Goal: Task Accomplishment & Management: Use online tool/utility

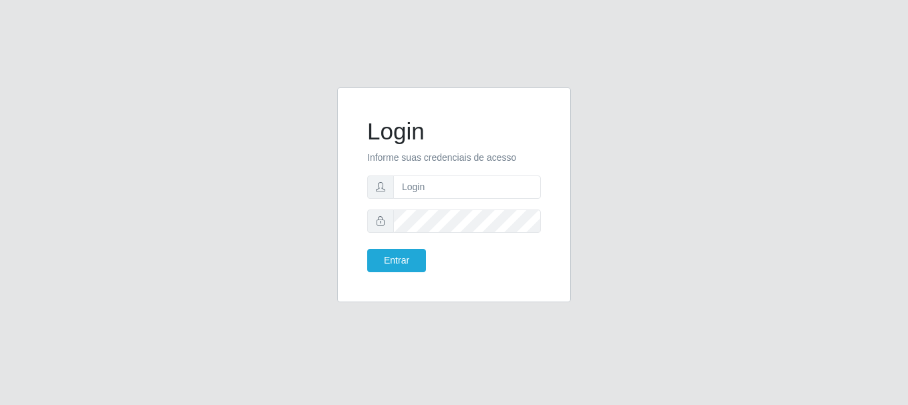
click at [457, 179] on input "text" at bounding box center [467, 187] width 148 height 23
type input "[EMAIL_ADDRESS][DOMAIN_NAME]"
click at [412, 258] on button "Entrar" at bounding box center [396, 260] width 59 height 23
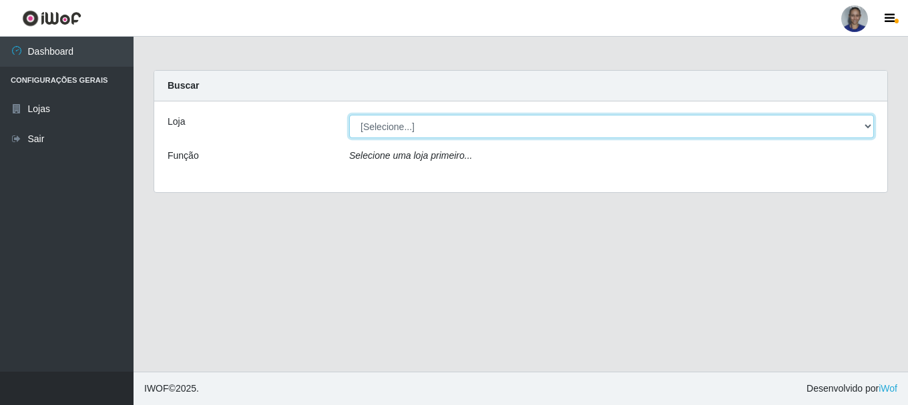
click at [860, 125] on select "[Selecione...] Supermercado [GEOGRAPHIC_DATA]" at bounding box center [611, 126] width 525 height 23
select select "165"
click at [349, 115] on select "[Selecione...] Supermercado [GEOGRAPHIC_DATA]" at bounding box center [611, 126] width 525 height 23
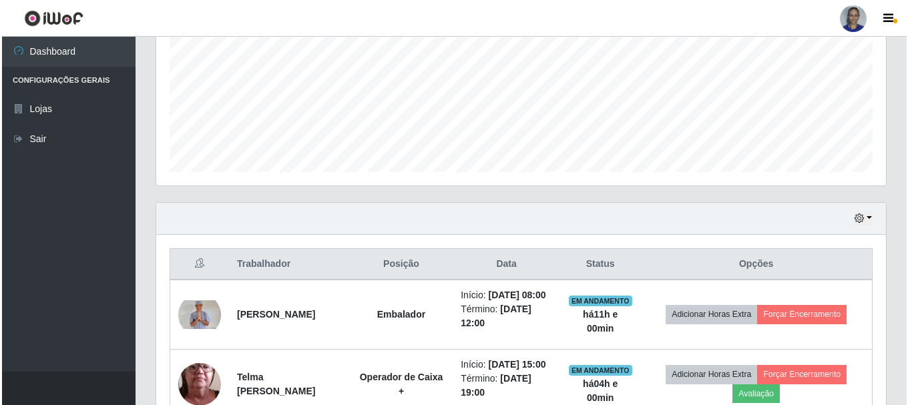
scroll to position [383, 0]
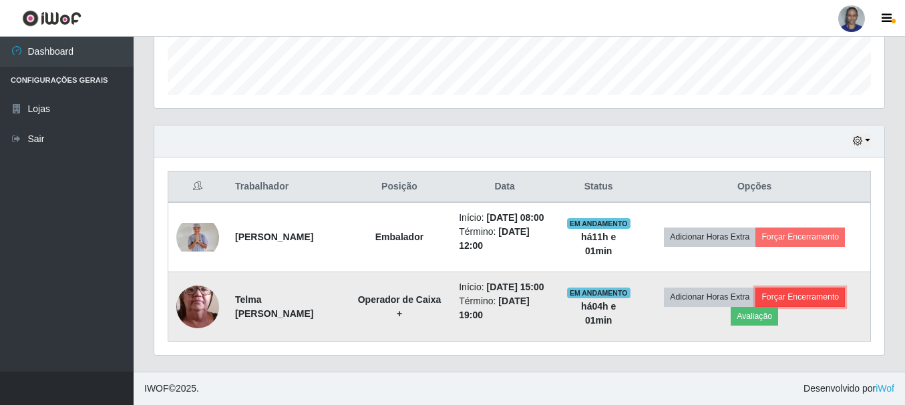
click at [811, 296] on button "Forçar Encerramento" at bounding box center [799, 297] width 89 height 19
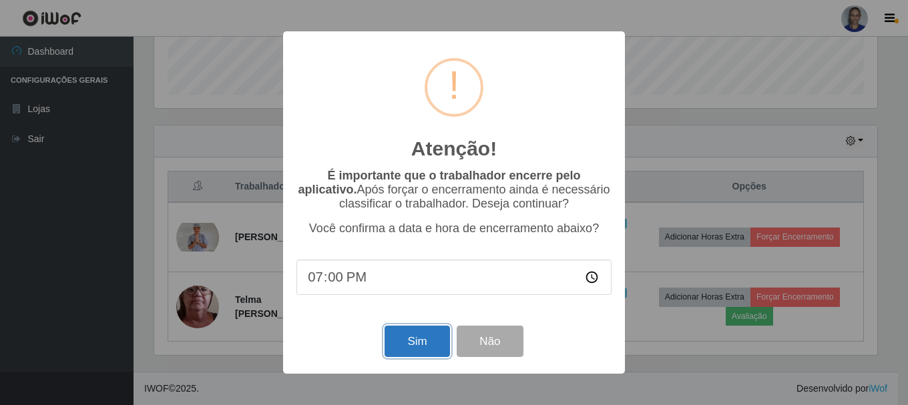
click at [420, 348] on button "Sim" at bounding box center [417, 341] width 65 height 31
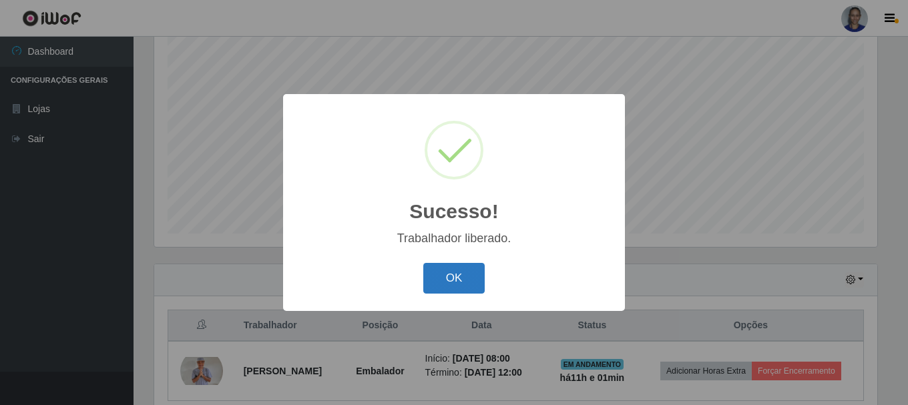
click at [467, 283] on button "OK" at bounding box center [454, 278] width 62 height 31
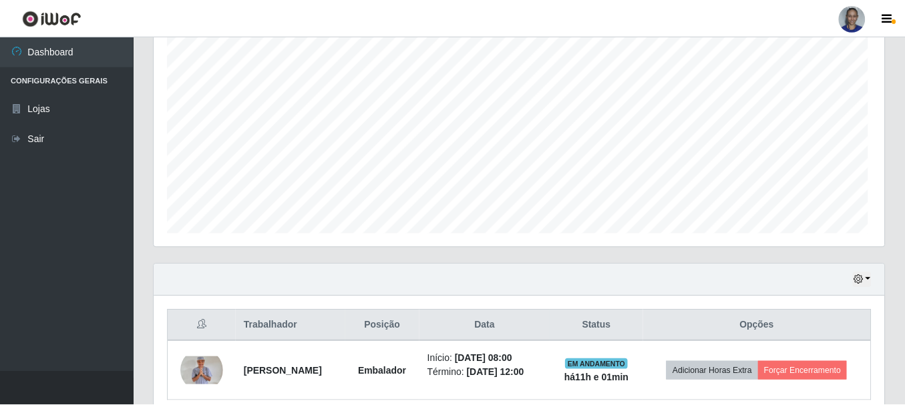
scroll to position [277, 730]
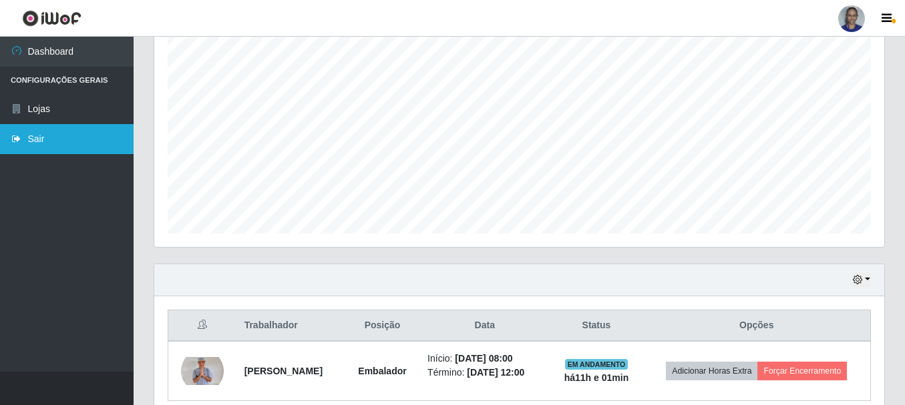
click at [76, 149] on link "Sair" at bounding box center [67, 139] width 134 height 30
